Goal: Check status: Check status

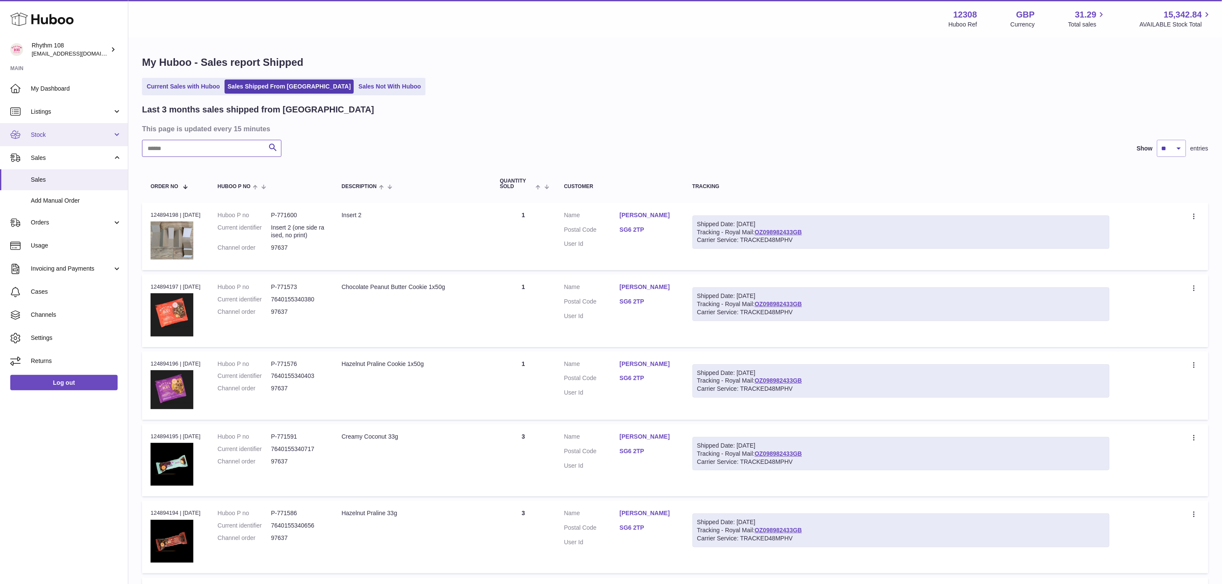
drag, startPoint x: 0, startPoint y: 0, endPoint x: 119, endPoint y: 145, distance: 188.1
click at [119, 145] on div "Huboo Rhythm 108 orders@rhythm108.com Main My Dashboard Listings Not with Huboo…" at bounding box center [611, 563] width 1222 height 1126
click at [182, 154] on input "**" at bounding box center [211, 148] width 139 height 17
type input "*"
type input "*****"
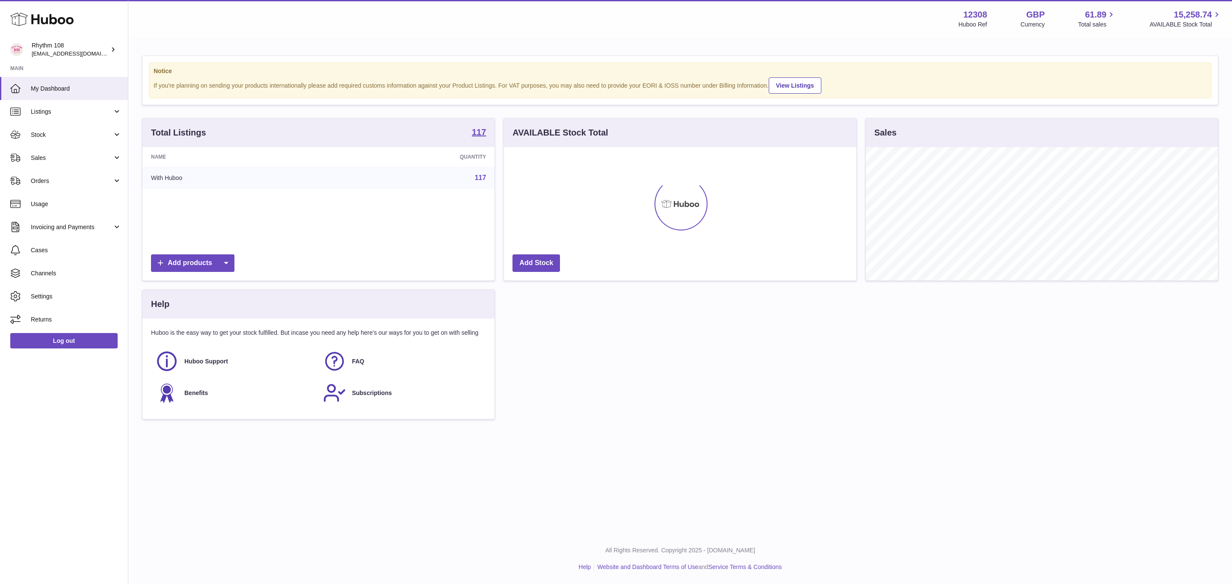
scroll to position [133, 352]
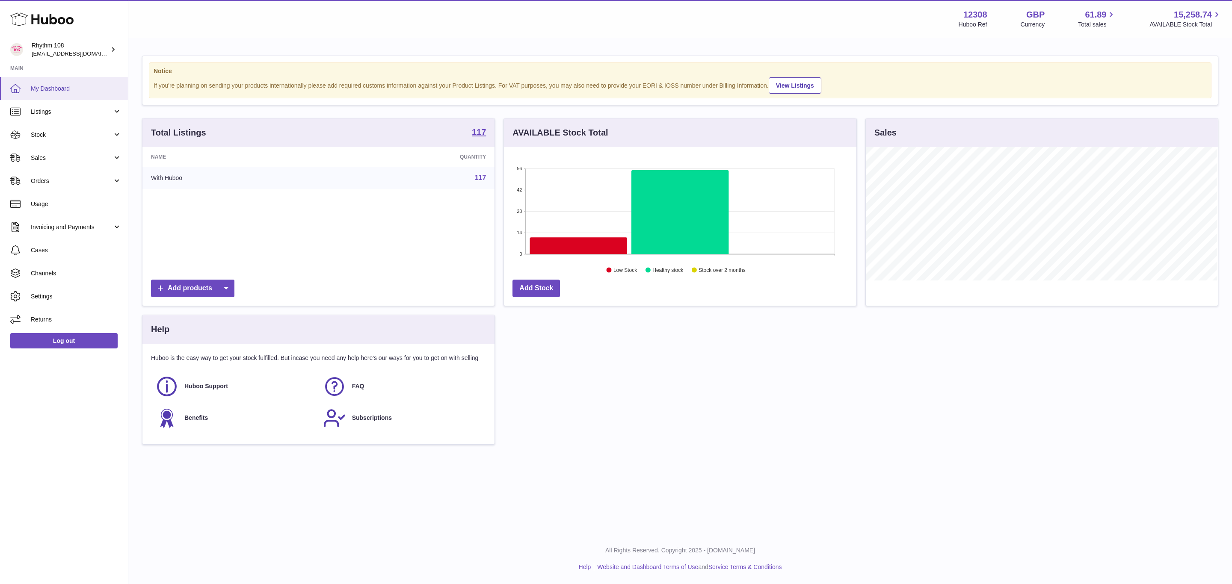
click at [66, 92] on span "My Dashboard" at bounding box center [76, 89] width 91 height 8
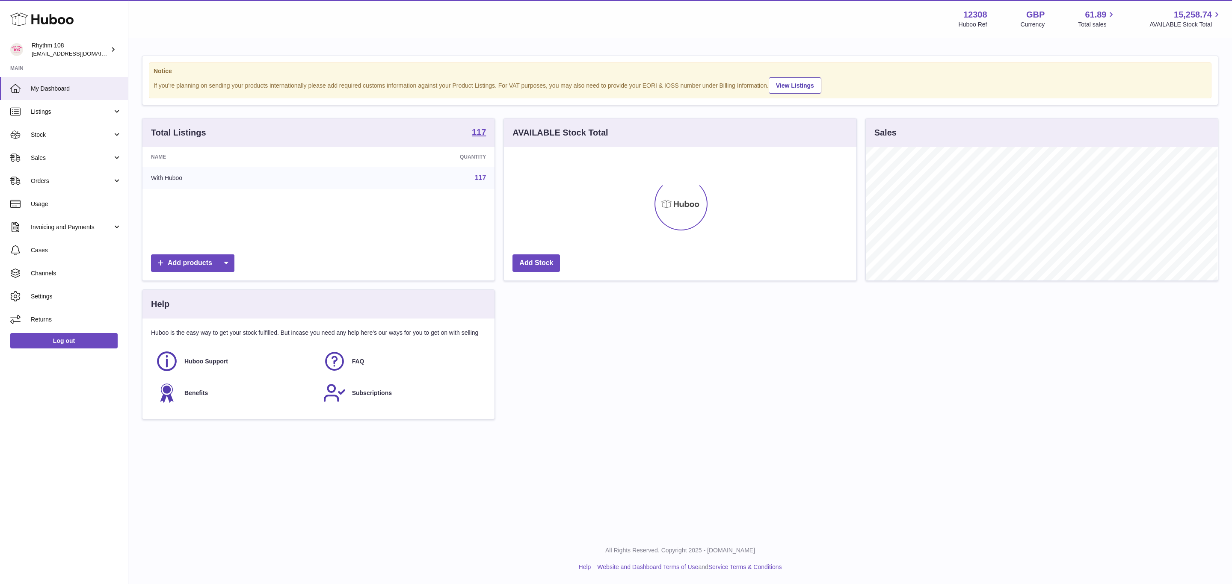
scroll to position [133, 352]
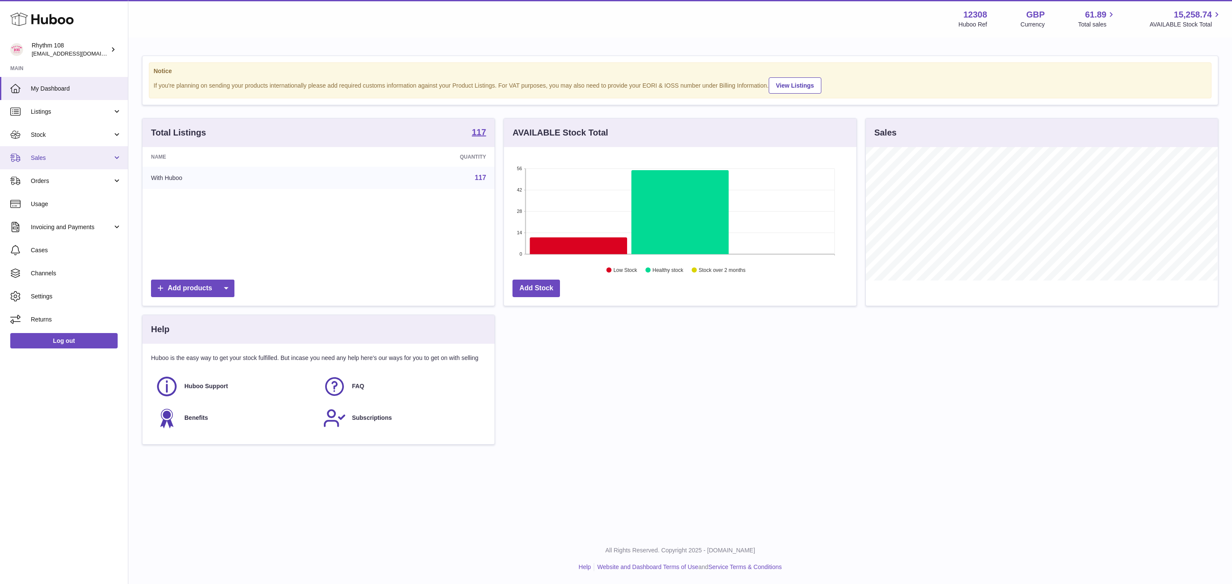
click at [44, 158] on span "Sales" at bounding box center [72, 158] width 82 height 8
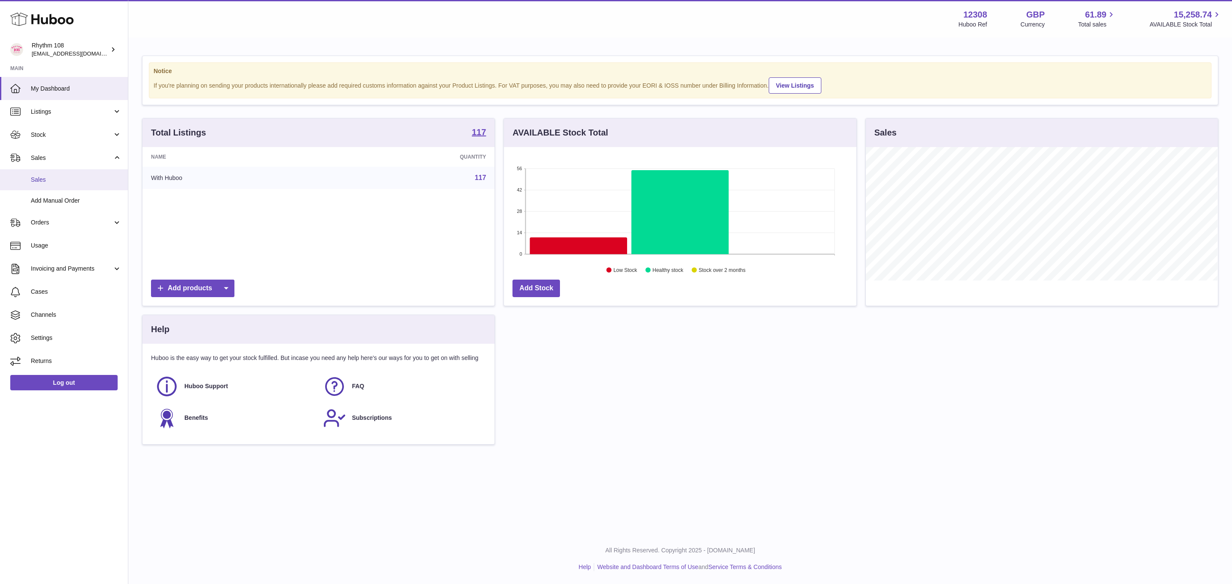
click at [46, 178] on span "Sales" at bounding box center [76, 180] width 91 height 8
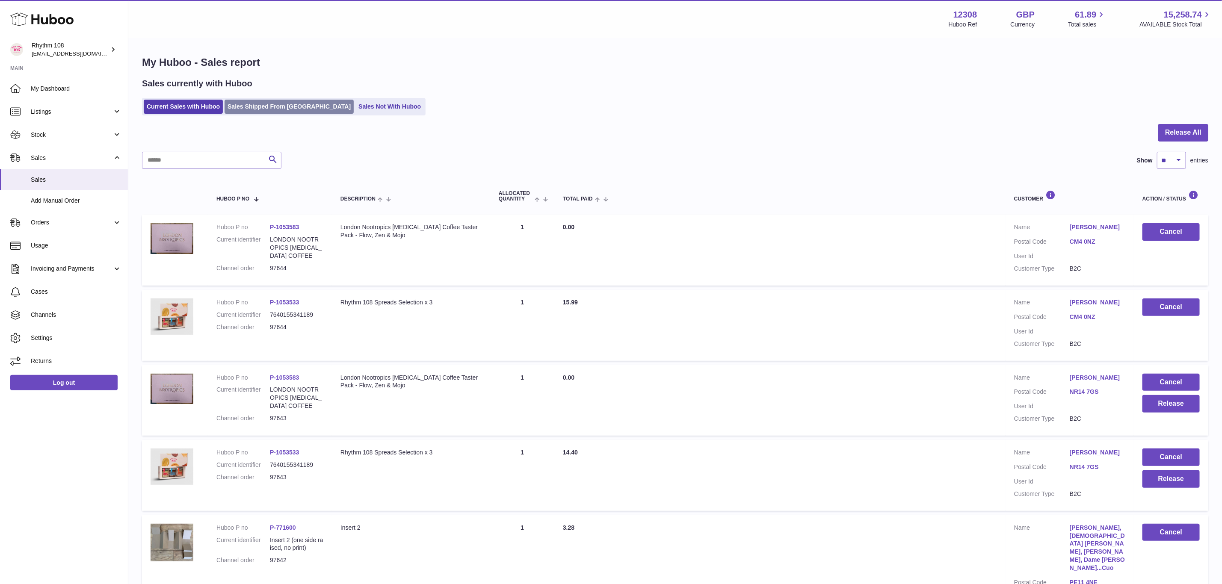
click at [255, 110] on link "Sales Shipped From [GEOGRAPHIC_DATA]" at bounding box center [289, 107] width 129 height 14
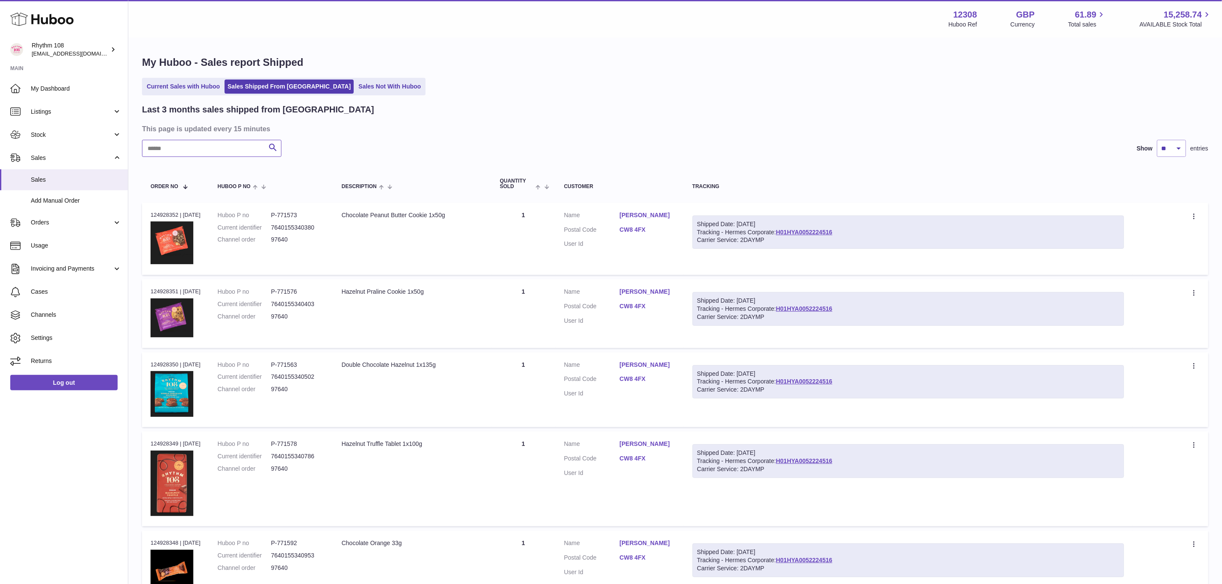
click at [217, 157] on input "text" at bounding box center [211, 148] width 139 height 17
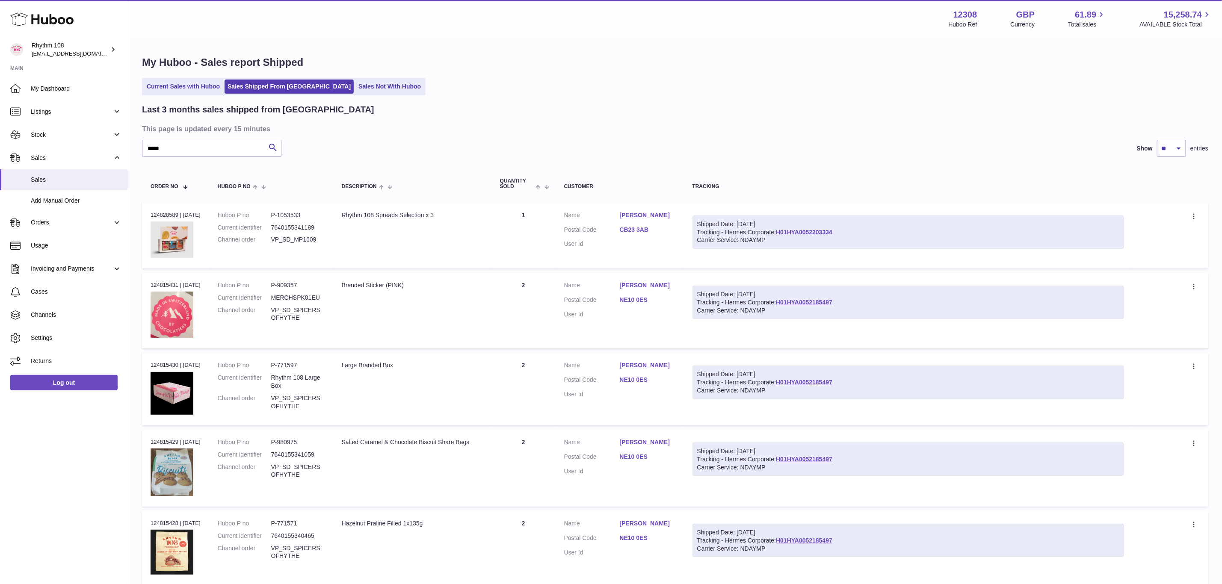
click at [819, 229] on link "H01HYA0052203334" at bounding box center [804, 232] width 56 height 7
click at [195, 149] on input "*****" at bounding box center [211, 148] width 139 height 17
drag, startPoint x: 199, startPoint y: 149, endPoint x: 113, endPoint y: 145, distance: 85.6
click at [113, 145] on div "Huboo Rhythm 108 orders@rhythm108.com Main My Dashboard Listings Not with Huboo…" at bounding box center [611, 563] width 1222 height 1126
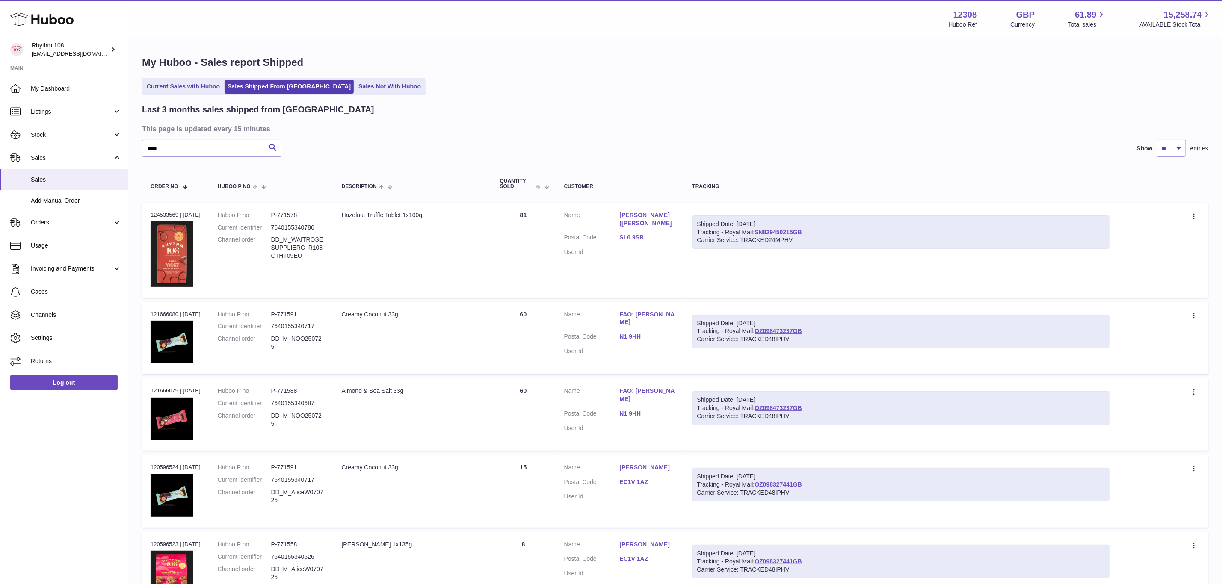
click at [778, 230] on link "SN829450215GB" at bounding box center [778, 232] width 47 height 7
drag, startPoint x: 199, startPoint y: 151, endPoint x: 96, endPoint y: 138, distance: 103.9
click at [96, 138] on div "Huboo Rhythm 108 orders@rhythm108.com Main My Dashboard Listings Not with Huboo…" at bounding box center [611, 378] width 1222 height 757
type input "*****"
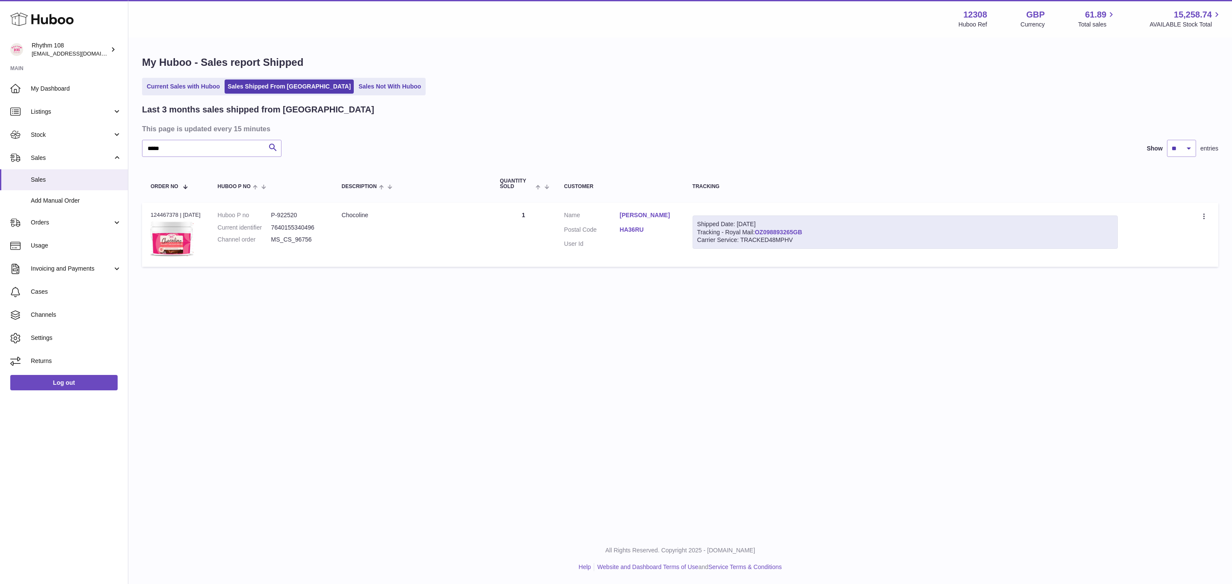
click at [802, 234] on link "OZ098893265GB" at bounding box center [778, 232] width 47 height 7
click at [42, 112] on span "Listings" at bounding box center [72, 112] width 82 height 8
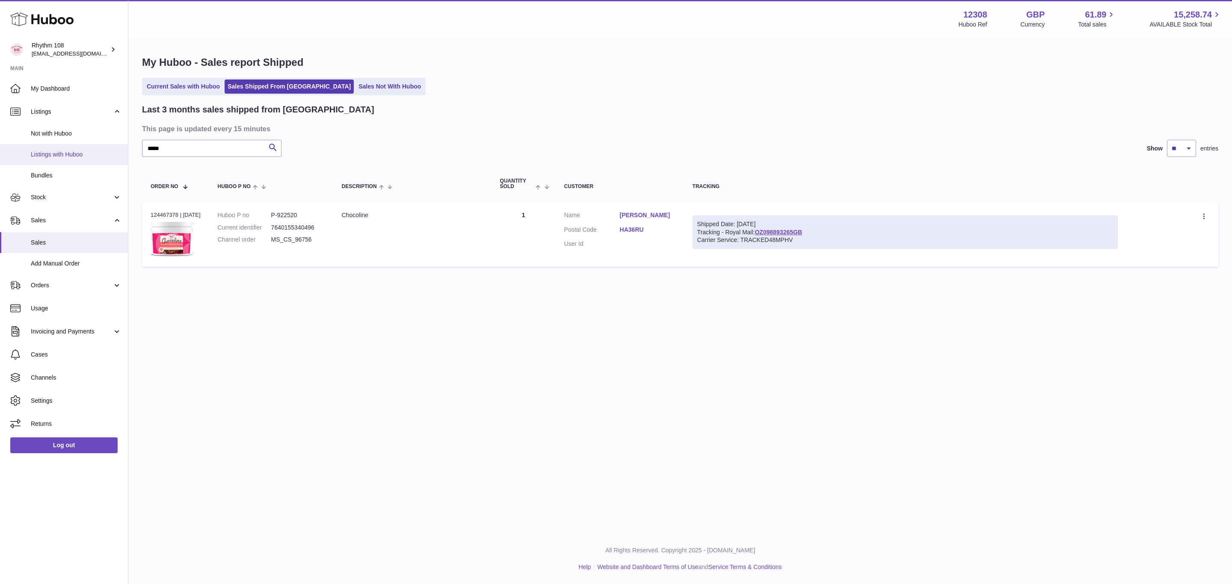
click at [47, 151] on span "Listings with Huboo" at bounding box center [76, 155] width 91 height 8
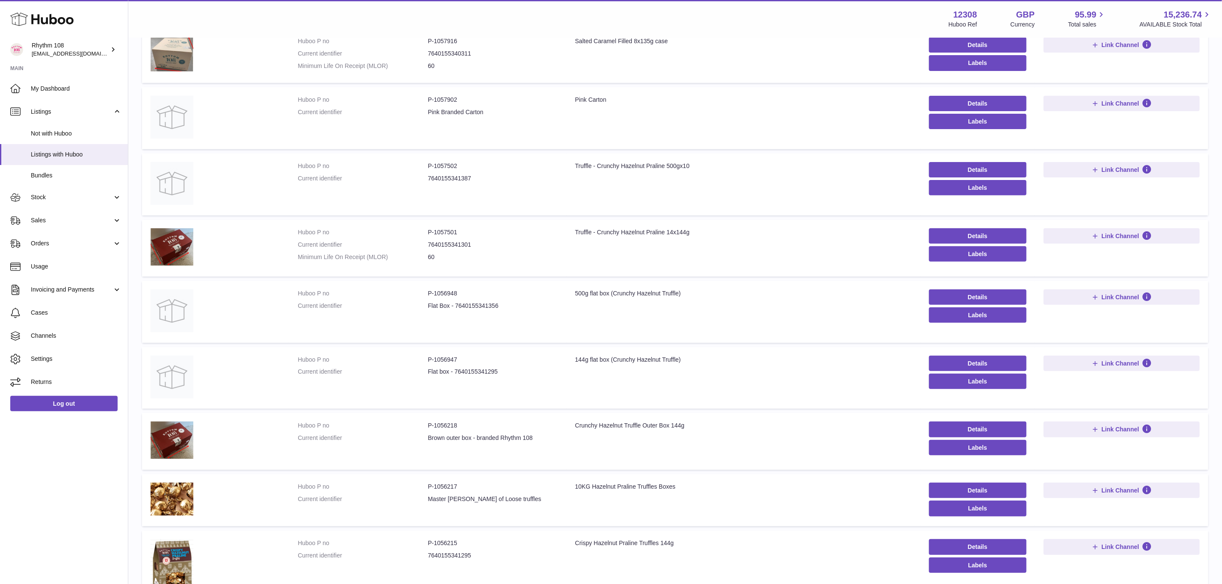
scroll to position [128, 0]
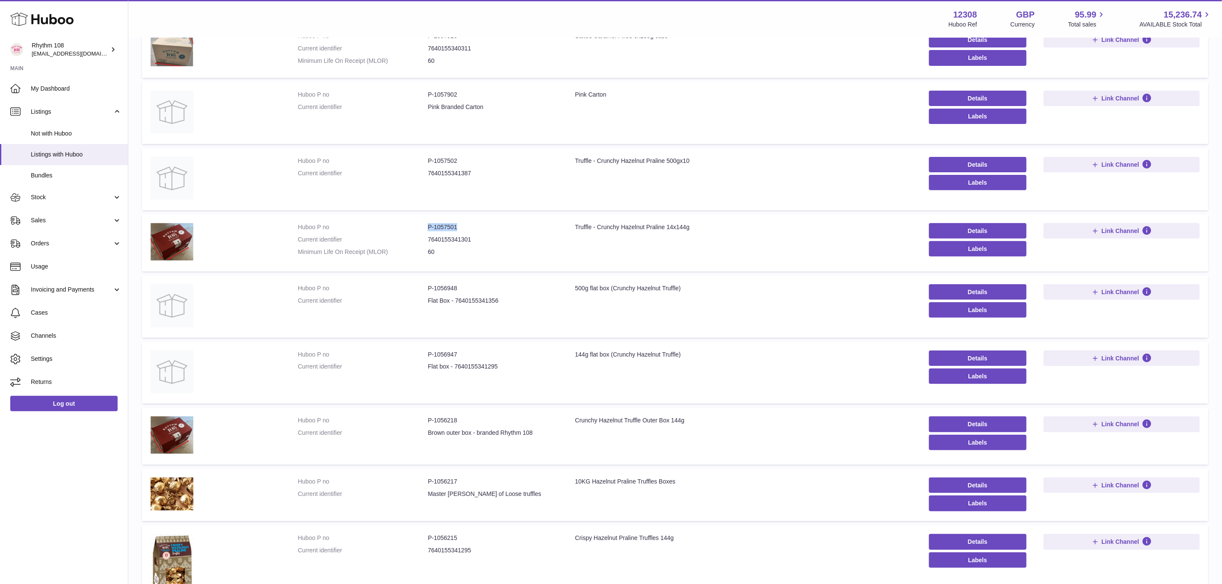
drag, startPoint x: 465, startPoint y: 222, endPoint x: 426, endPoint y: 226, distance: 38.7
click at [426, 226] on dl "Huboo P no P-1057501 Current identifier 7640155341301 Minimum Life On Receipt (…" at bounding box center [428, 241] width 260 height 37
copy dl "P-1057501"
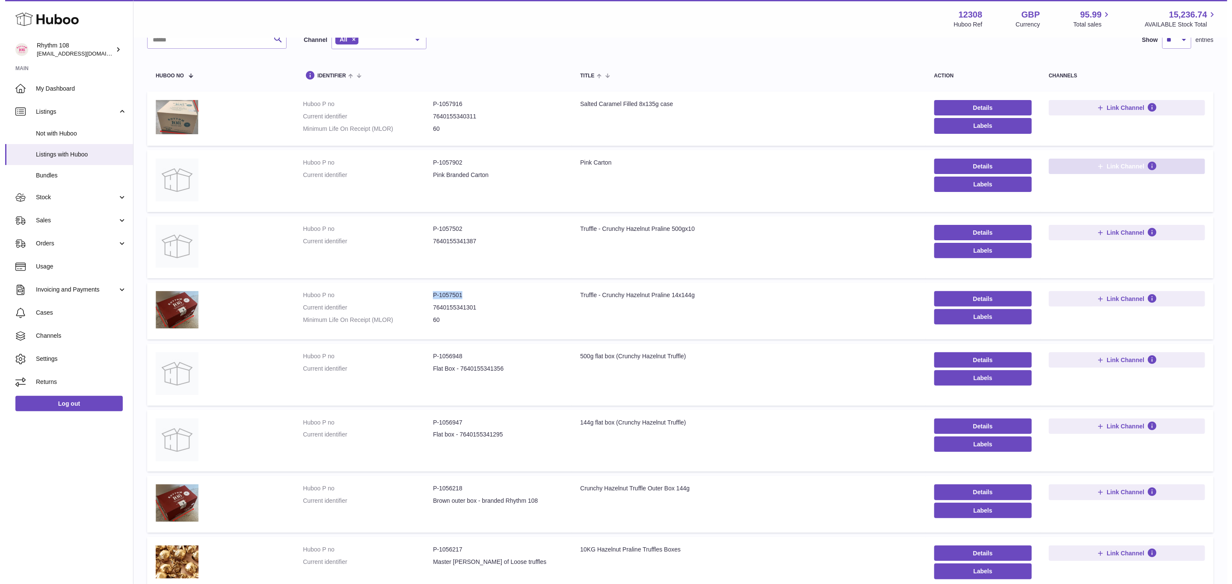
scroll to position [0, 0]
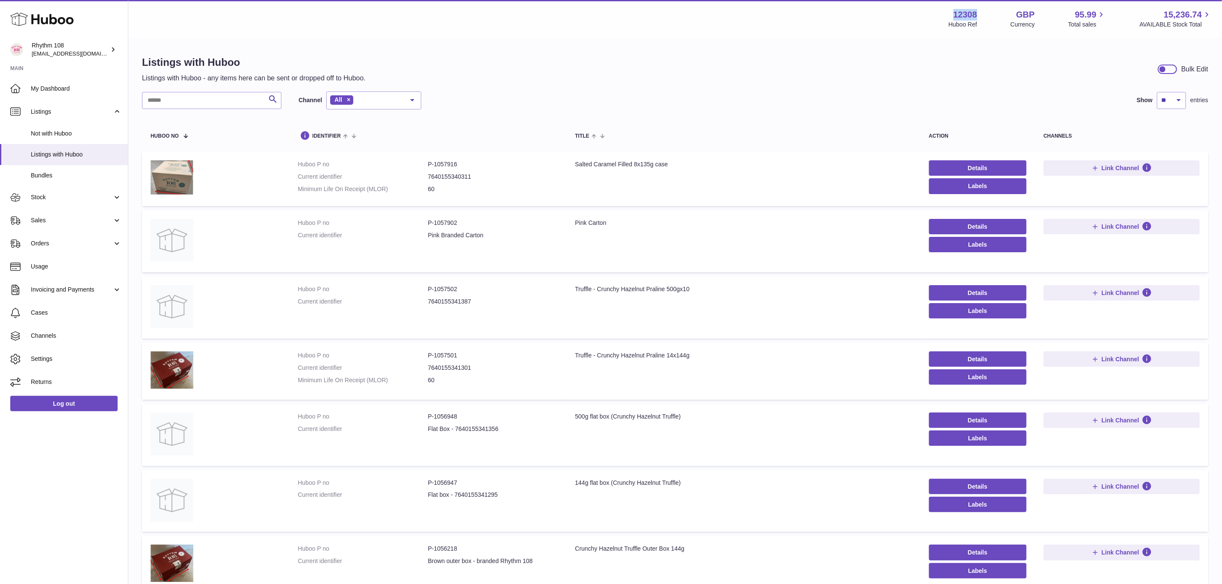
drag, startPoint x: 980, startPoint y: 8, endPoint x: 951, endPoint y: 12, distance: 28.9
click at [951, 12] on div "Menu Huboo 12308 Huboo Ref GBP Currency 95.99 Total sales 15,236.74 AVAILABLE S…" at bounding box center [675, 19] width 1094 height 38
copy strong "12308"
click at [49, 217] on span "Sales" at bounding box center [72, 220] width 82 height 8
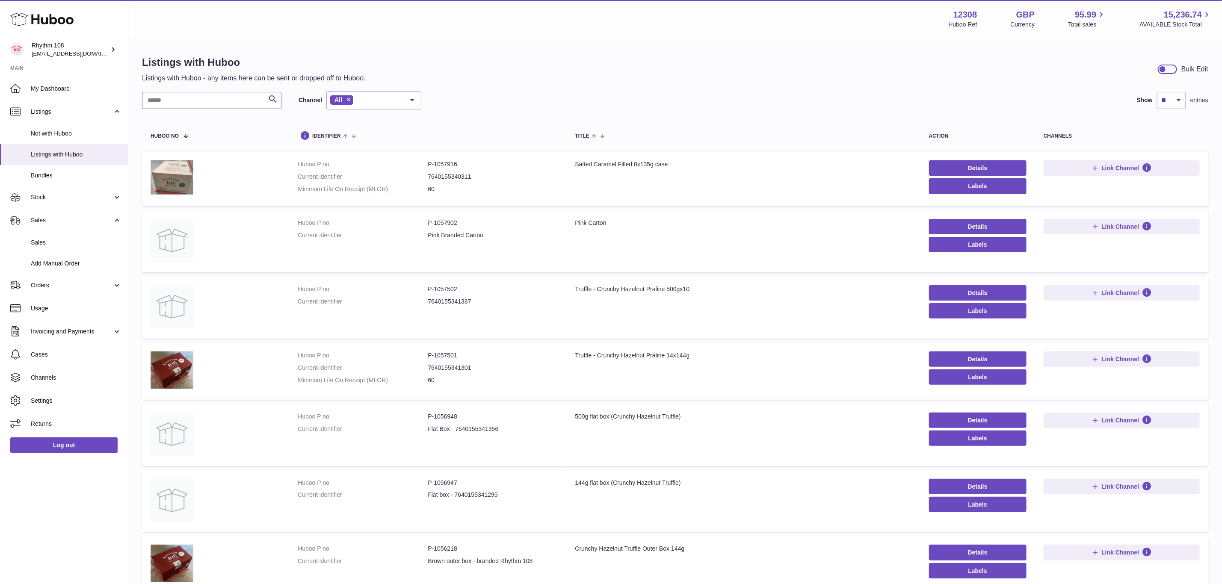
click at [190, 101] on input "text" at bounding box center [211, 100] width 139 height 17
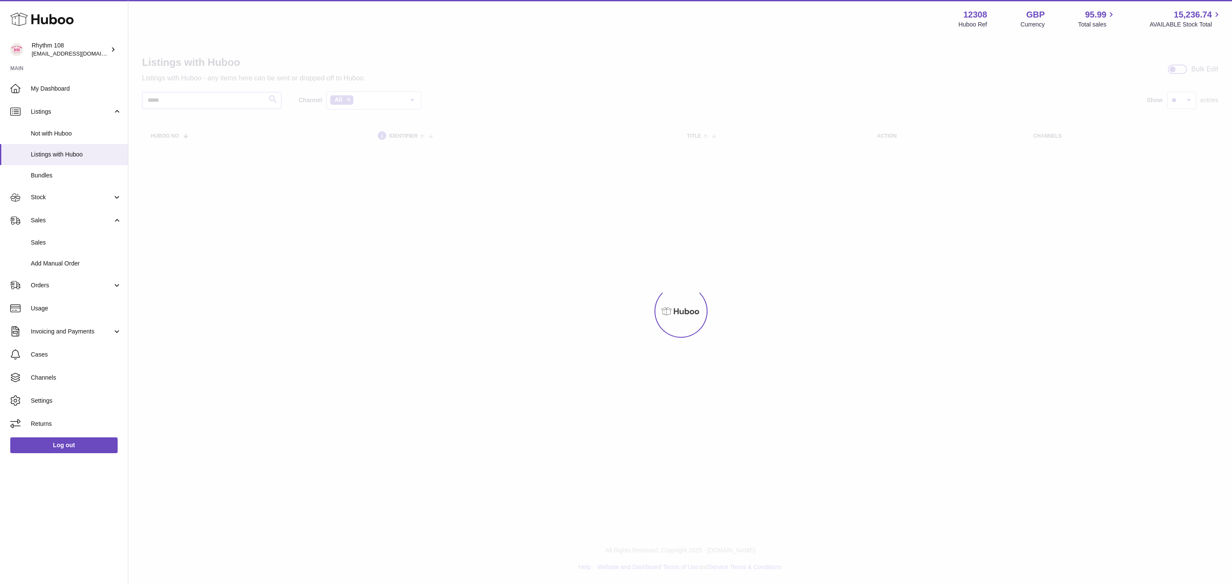
type input "*****"
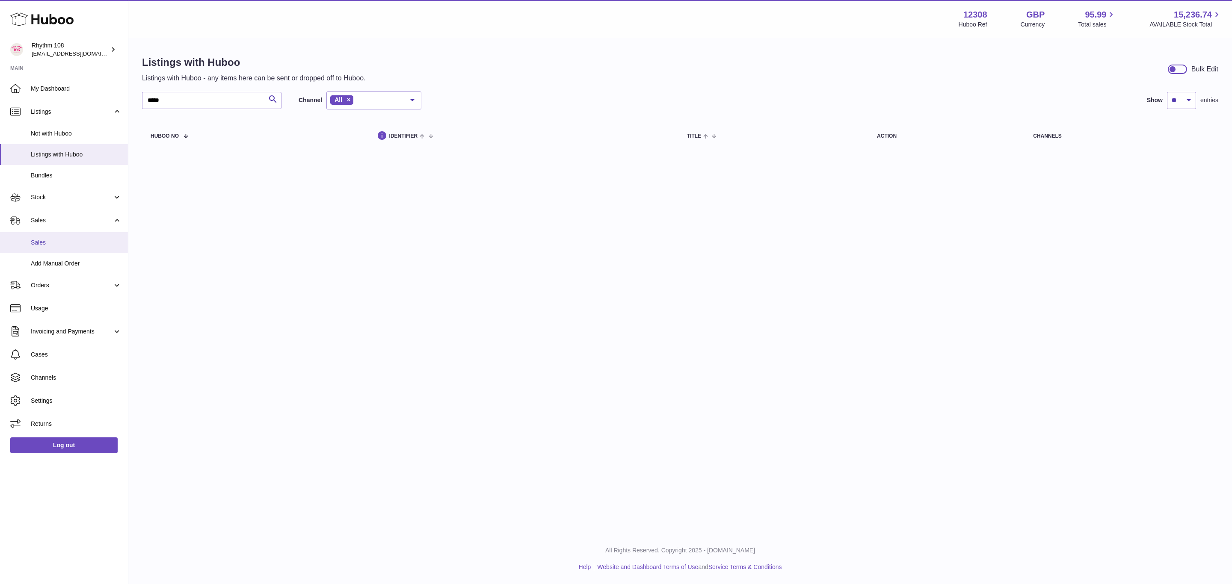
click at [50, 239] on span "Sales" at bounding box center [76, 243] width 91 height 8
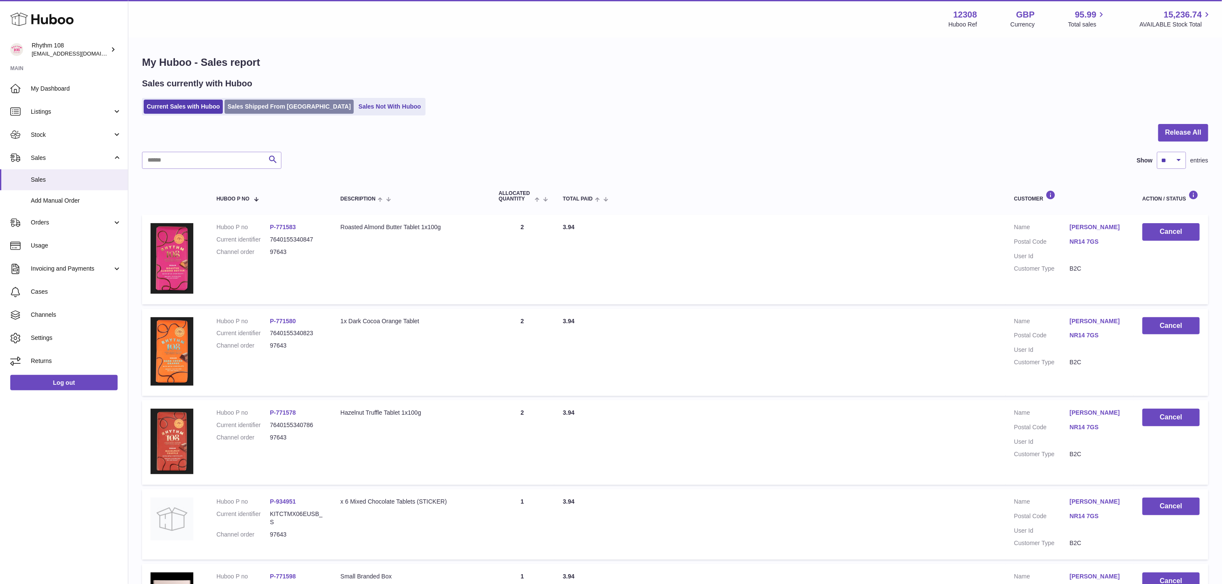
click at [252, 109] on link "Sales Shipped From [GEOGRAPHIC_DATA]" at bounding box center [289, 107] width 129 height 14
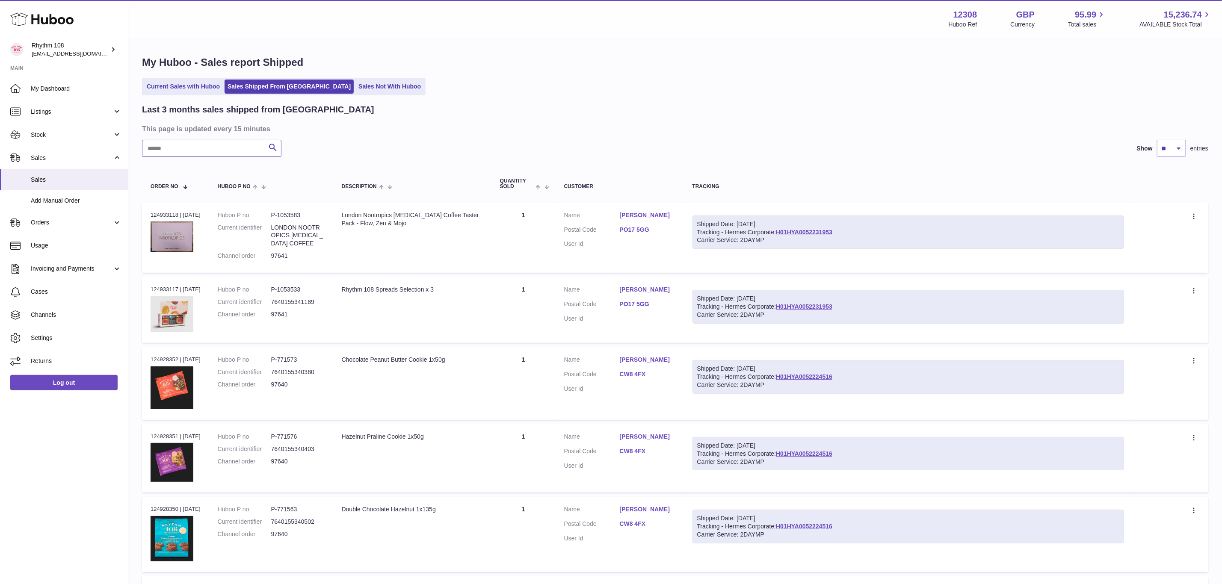
click at [222, 143] on input "text" at bounding box center [211, 148] width 139 height 17
type input "*****"
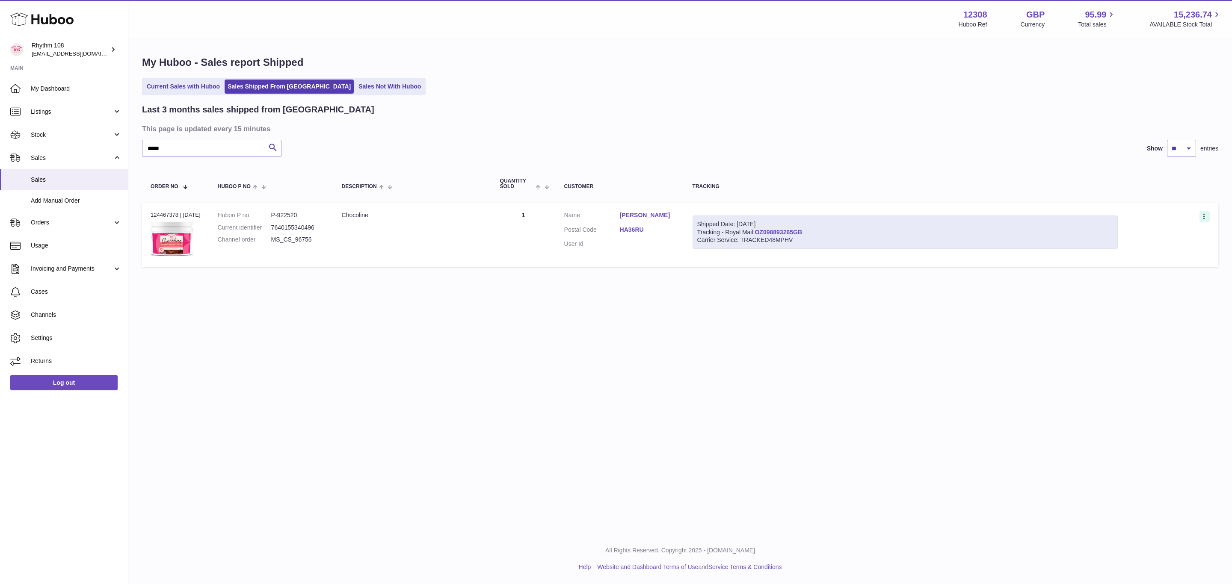
click at [1207, 216] on icon at bounding box center [1205, 217] width 10 height 9
click at [1154, 252] on li "Duplicate Order" at bounding box center [1167, 254] width 86 height 18
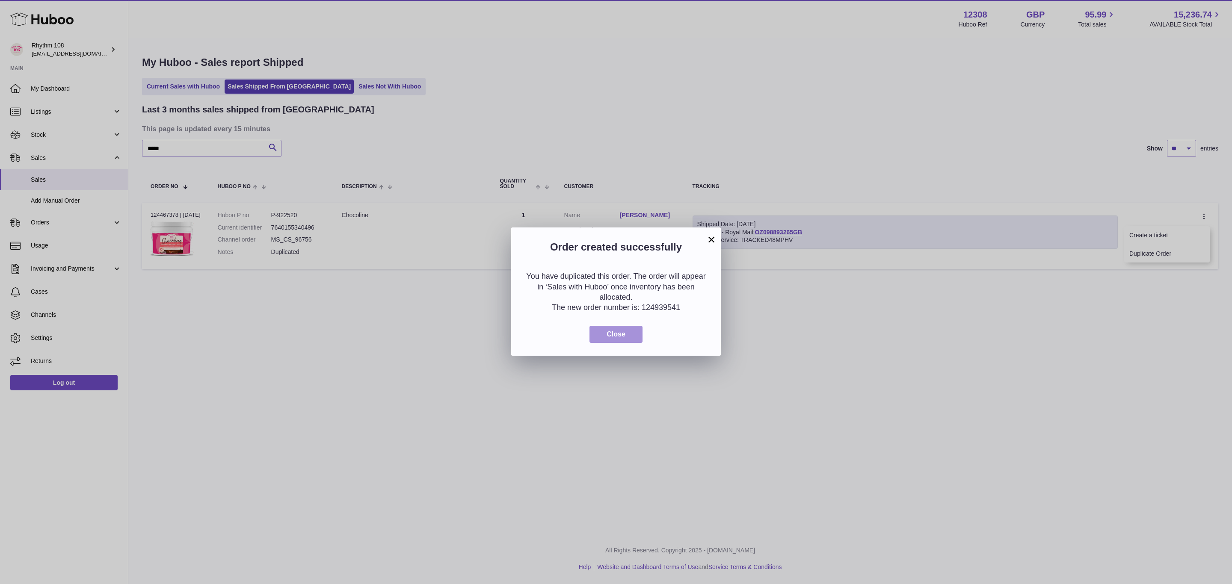
click at [604, 331] on button "Close" at bounding box center [615, 335] width 53 height 18
